Goal: Book appointment/travel/reservation

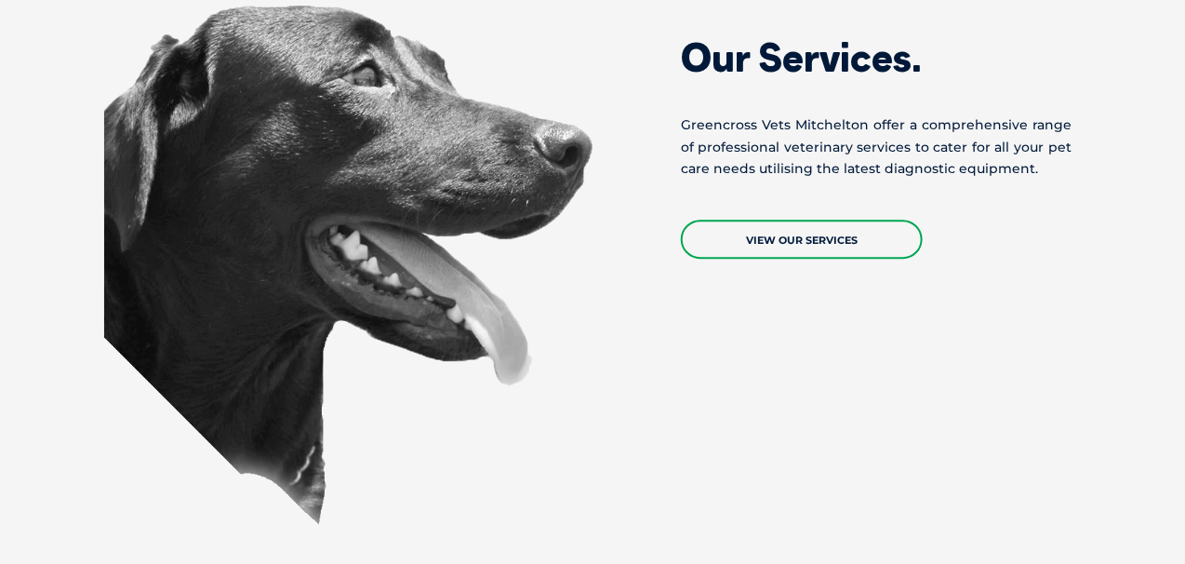
scroll to position [1953, 0]
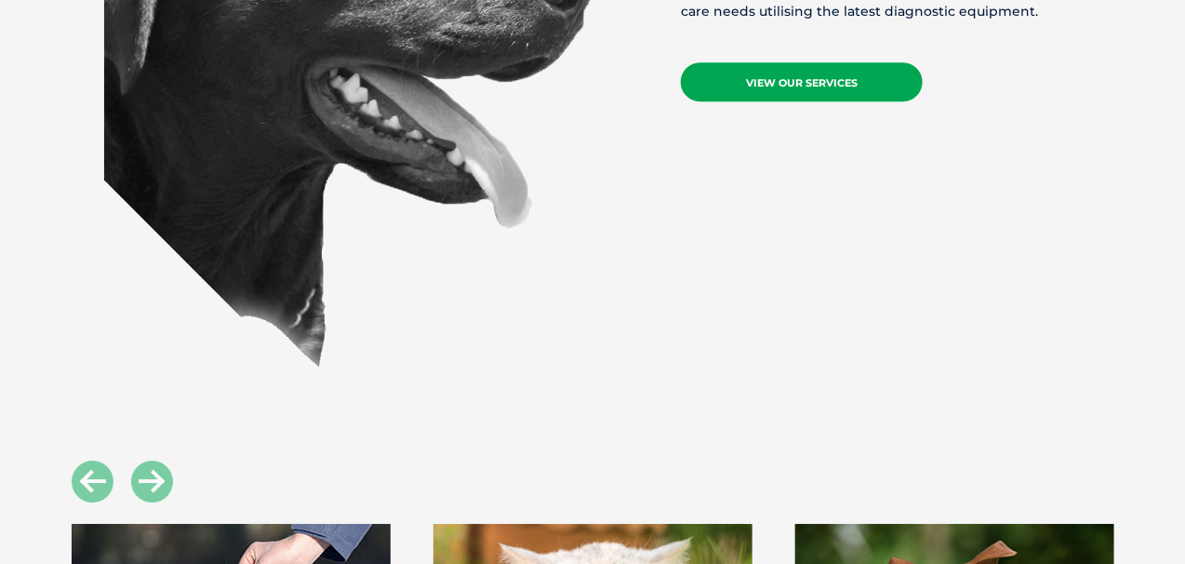
click at [751, 62] on link "View Our Services" at bounding box center [802, 81] width 242 height 39
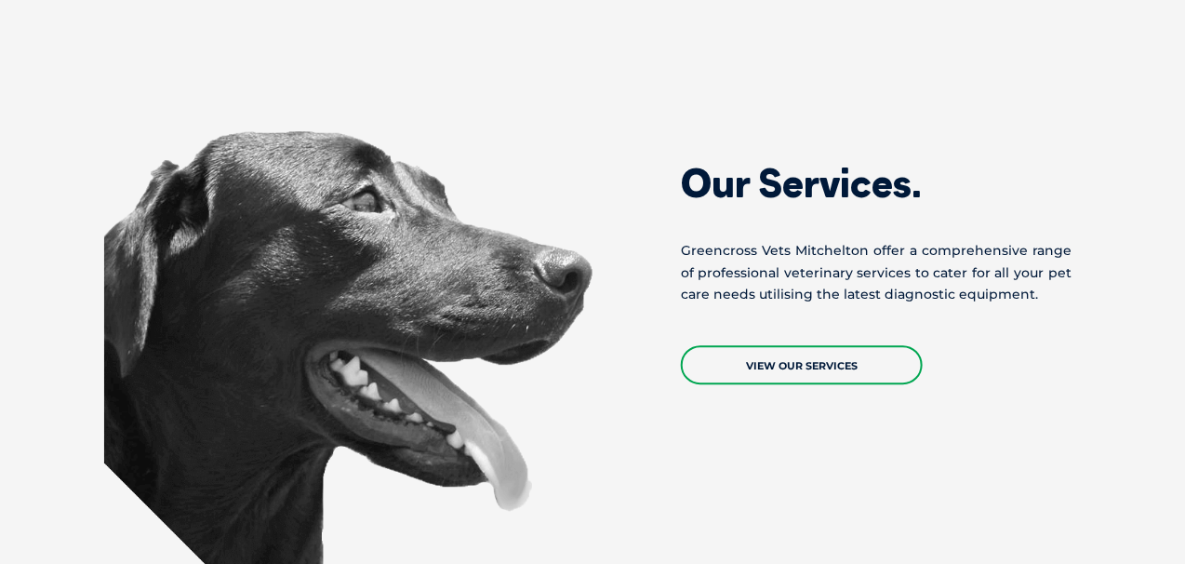
scroll to position [1674, 0]
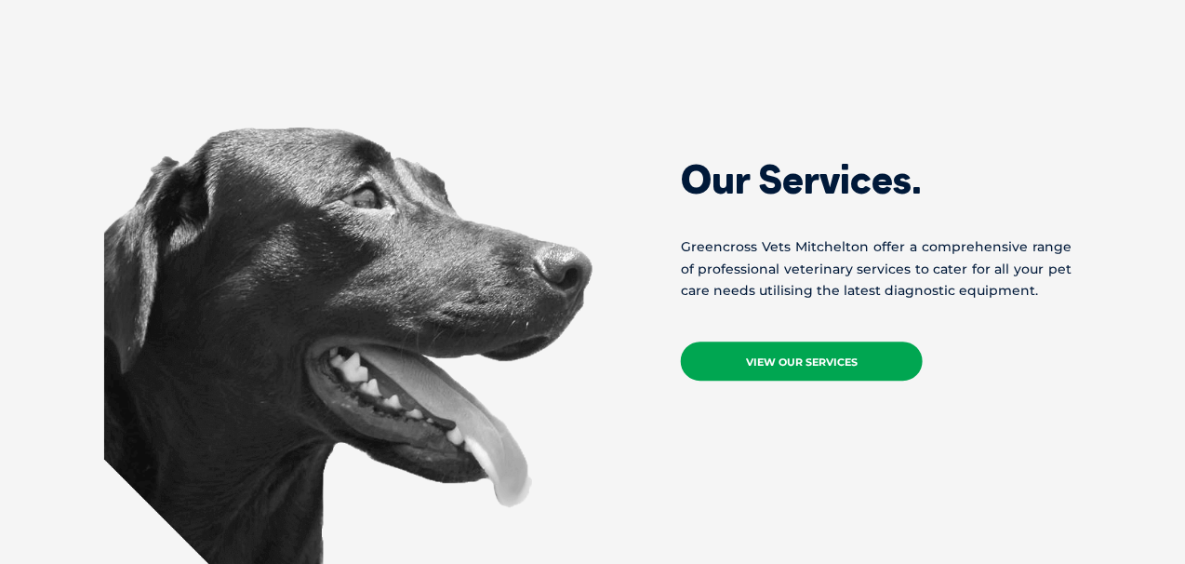
click at [766, 341] on link "View Our Services" at bounding box center [802, 360] width 242 height 39
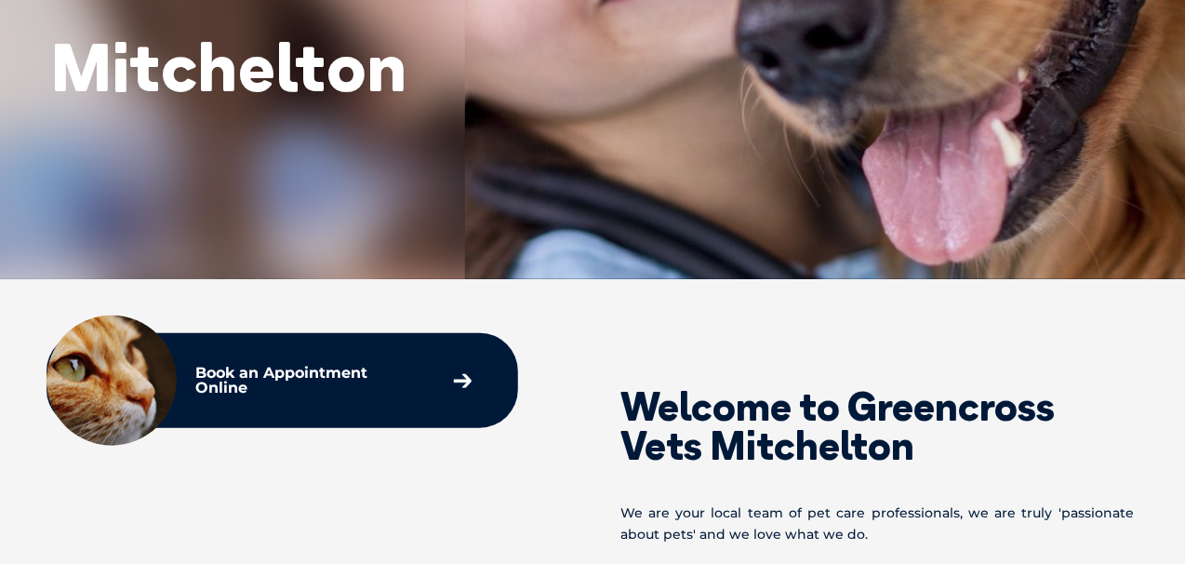
scroll to position [651, 0]
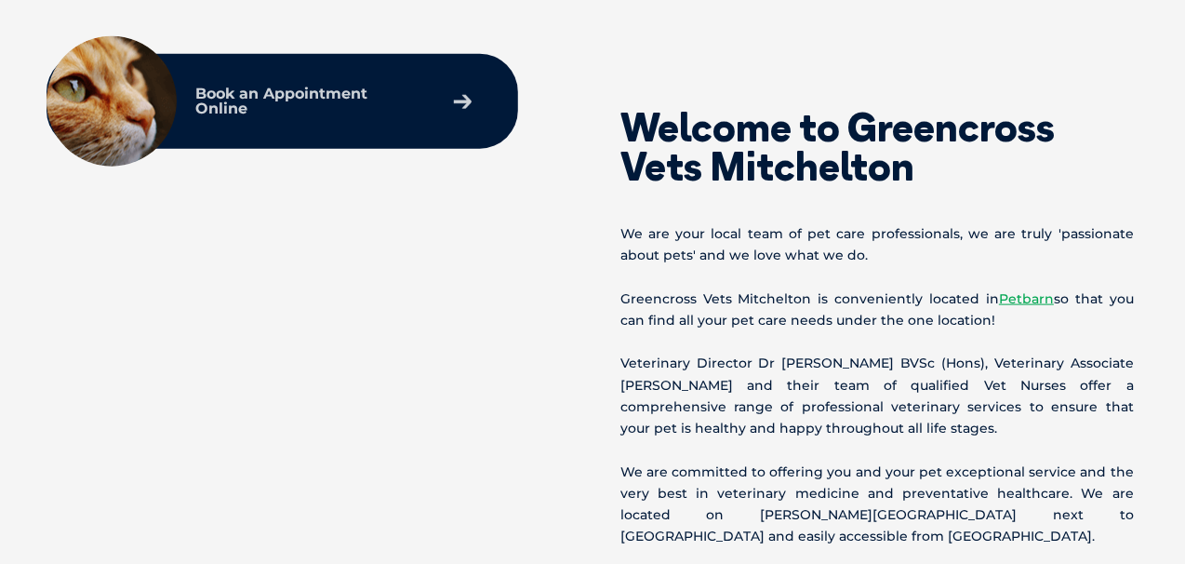
click at [313, 90] on p "Book an Appointment Online" at bounding box center [308, 102] width 226 height 30
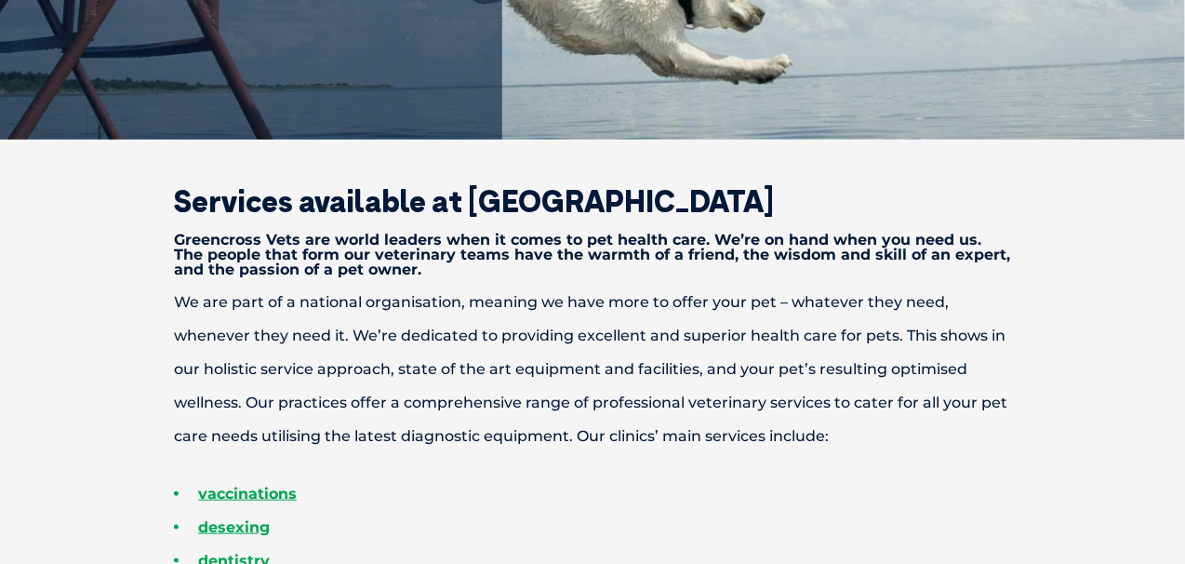
scroll to position [558, 0]
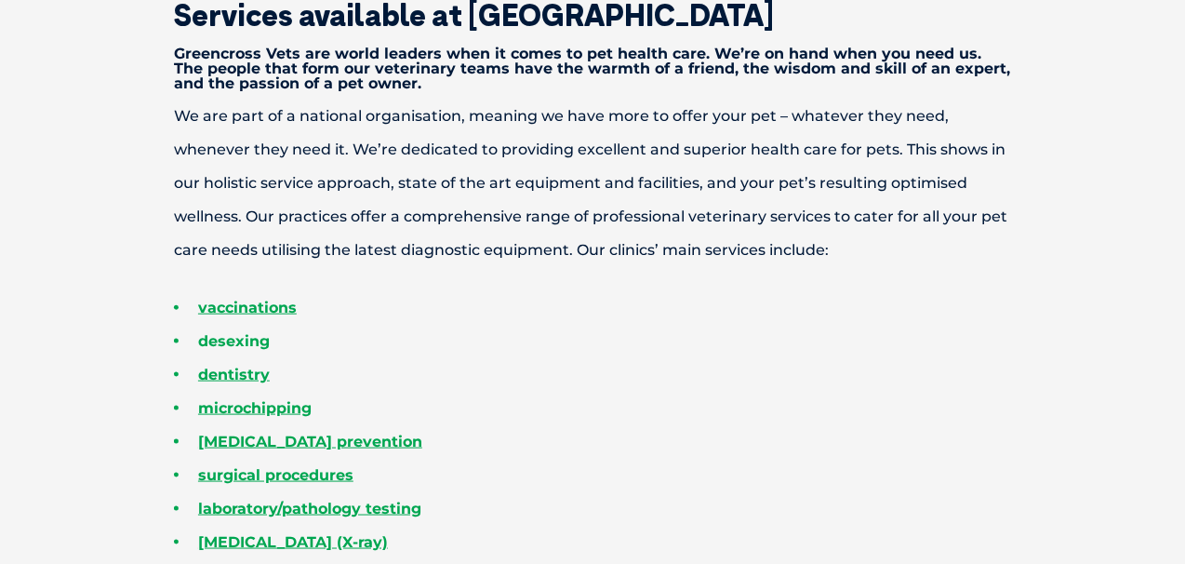
click at [233, 343] on link "desexing" at bounding box center [234, 341] width 72 height 18
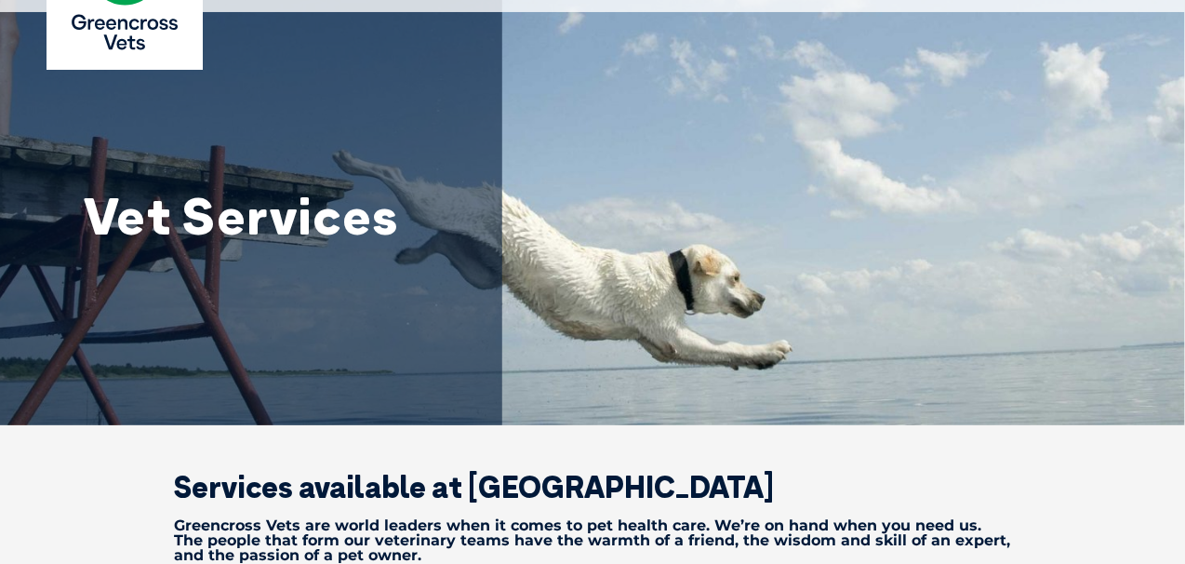
scroll to position [0, 0]
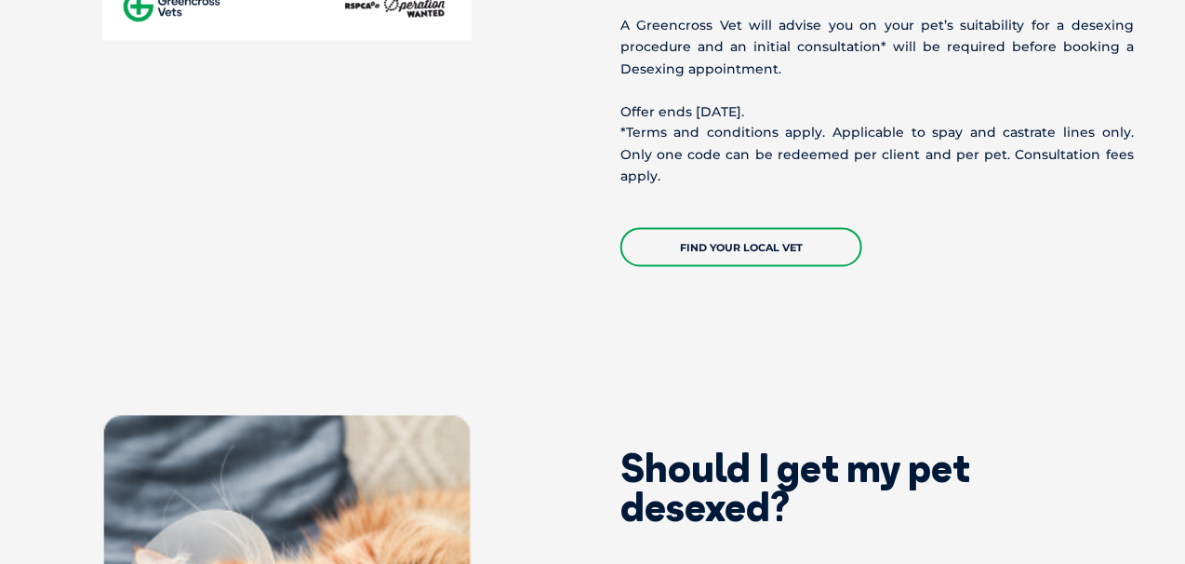
scroll to position [837, 0]
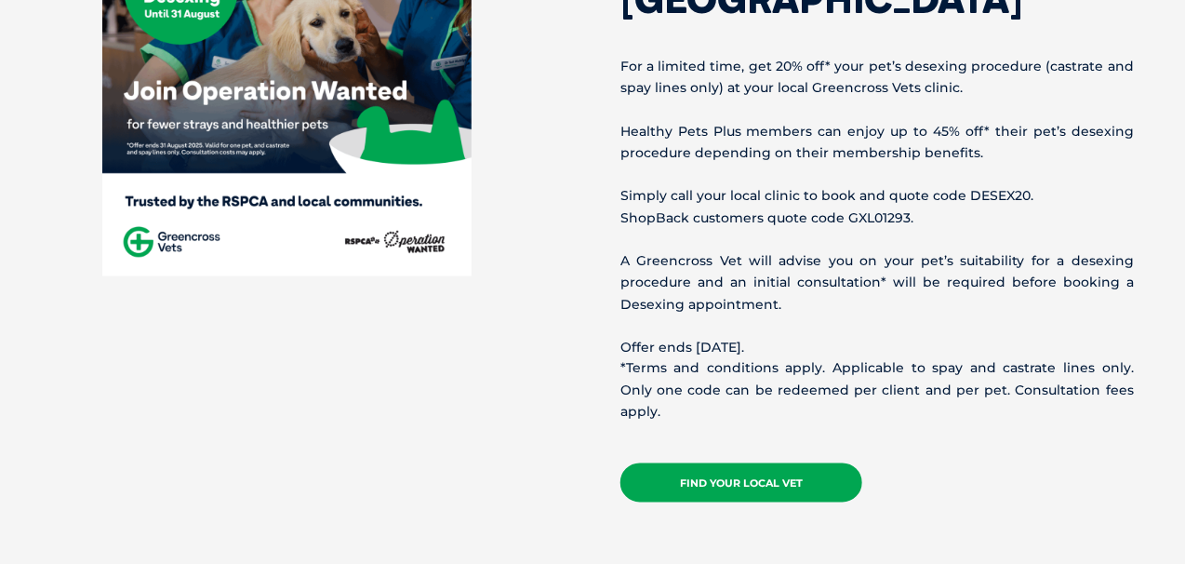
click at [712, 463] on link "Find your local vet" at bounding box center [741, 482] width 242 height 39
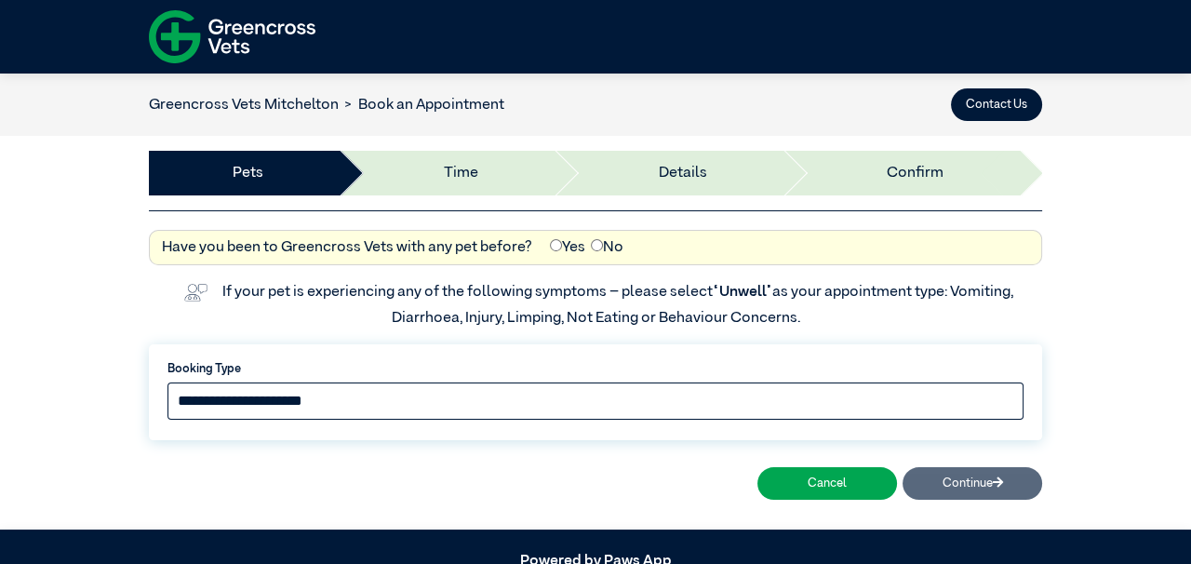
click at [283, 410] on select "**********" at bounding box center [595, 400] width 856 height 37
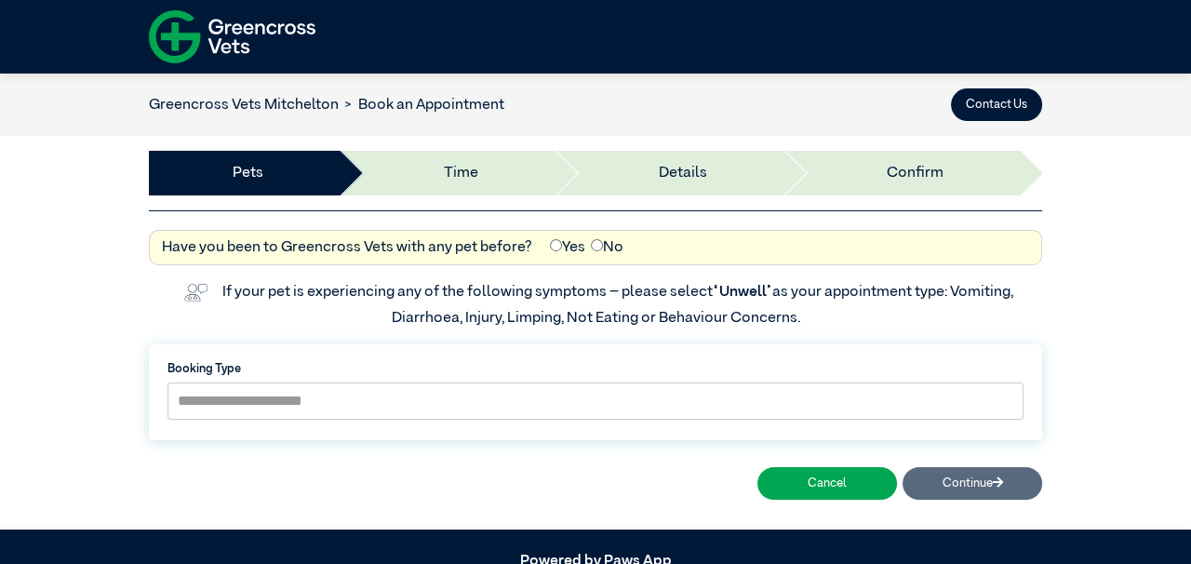
click at [254, 285] on label "If your pet is experiencing any of the following symptoms – please select “Unwe…" at bounding box center [618, 305] width 793 height 41
click at [997, 104] on button "Contact Us" at bounding box center [996, 104] width 91 height 33
